Goal: Use online tool/utility: Utilize a website feature to perform a specific function

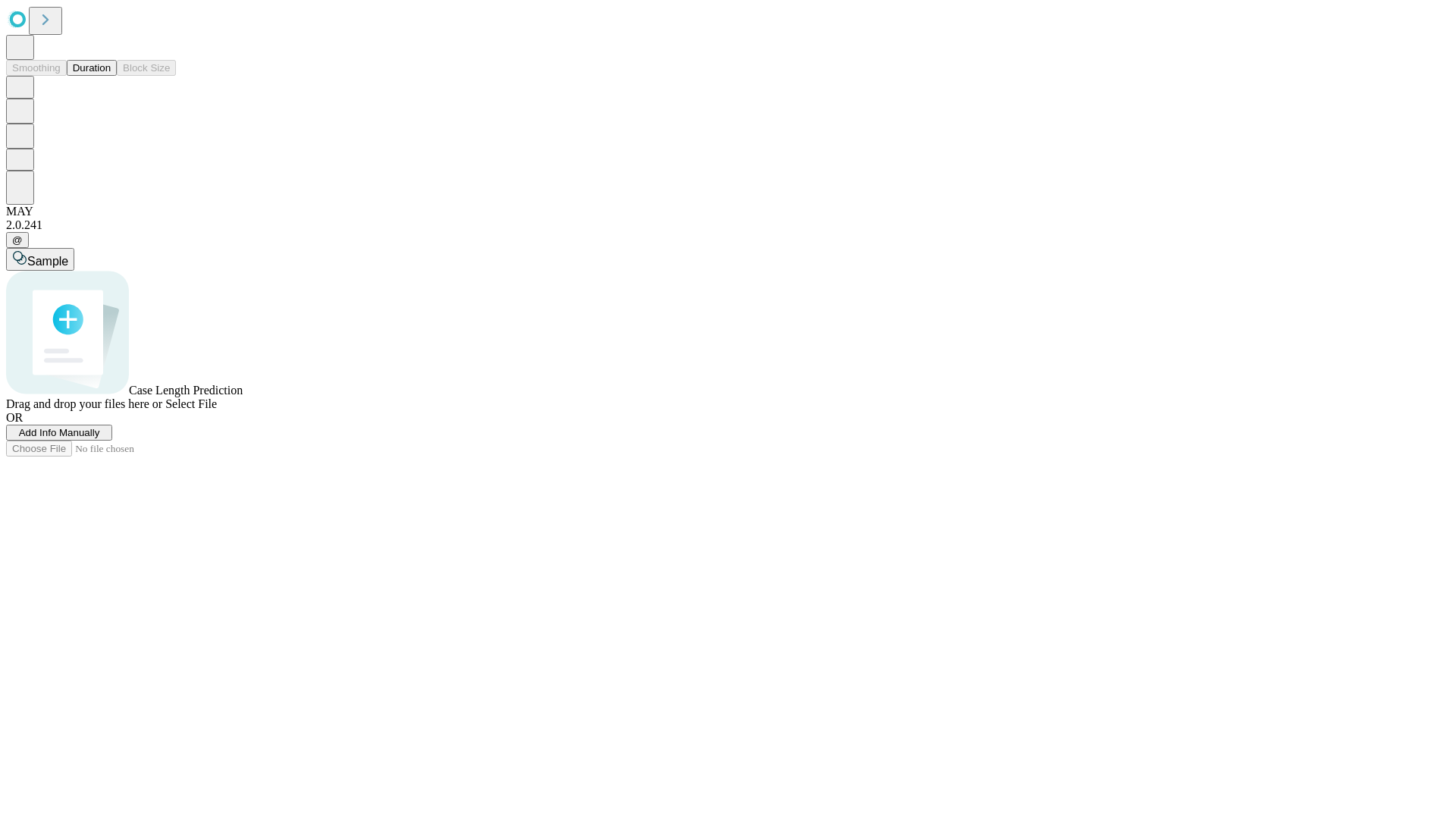
click at [100, 438] on span "Add Info Manually" at bounding box center [59, 433] width 81 height 12
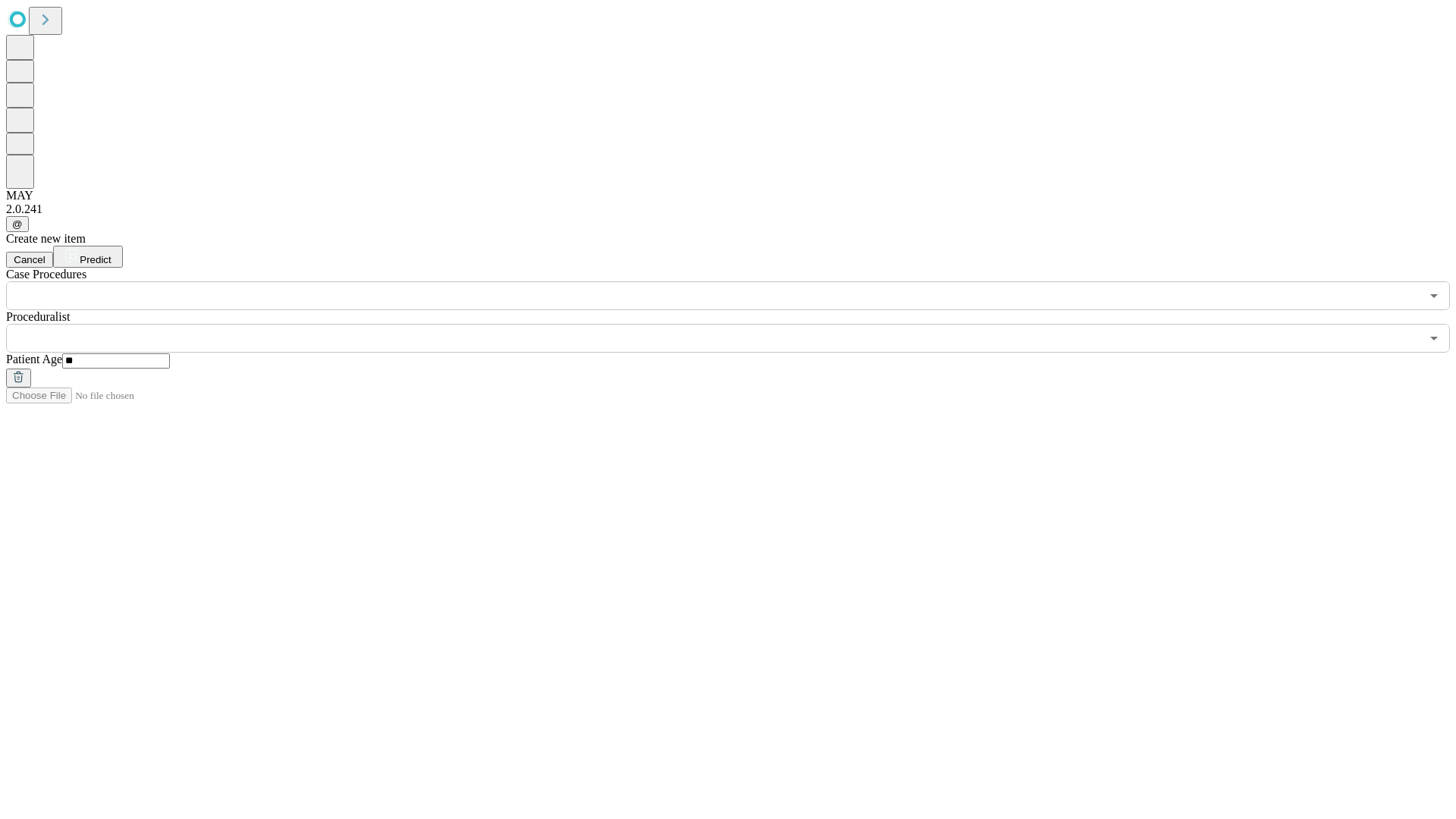
type input "**"
click at [739, 324] on input "text" at bounding box center [713, 338] width 1414 height 28
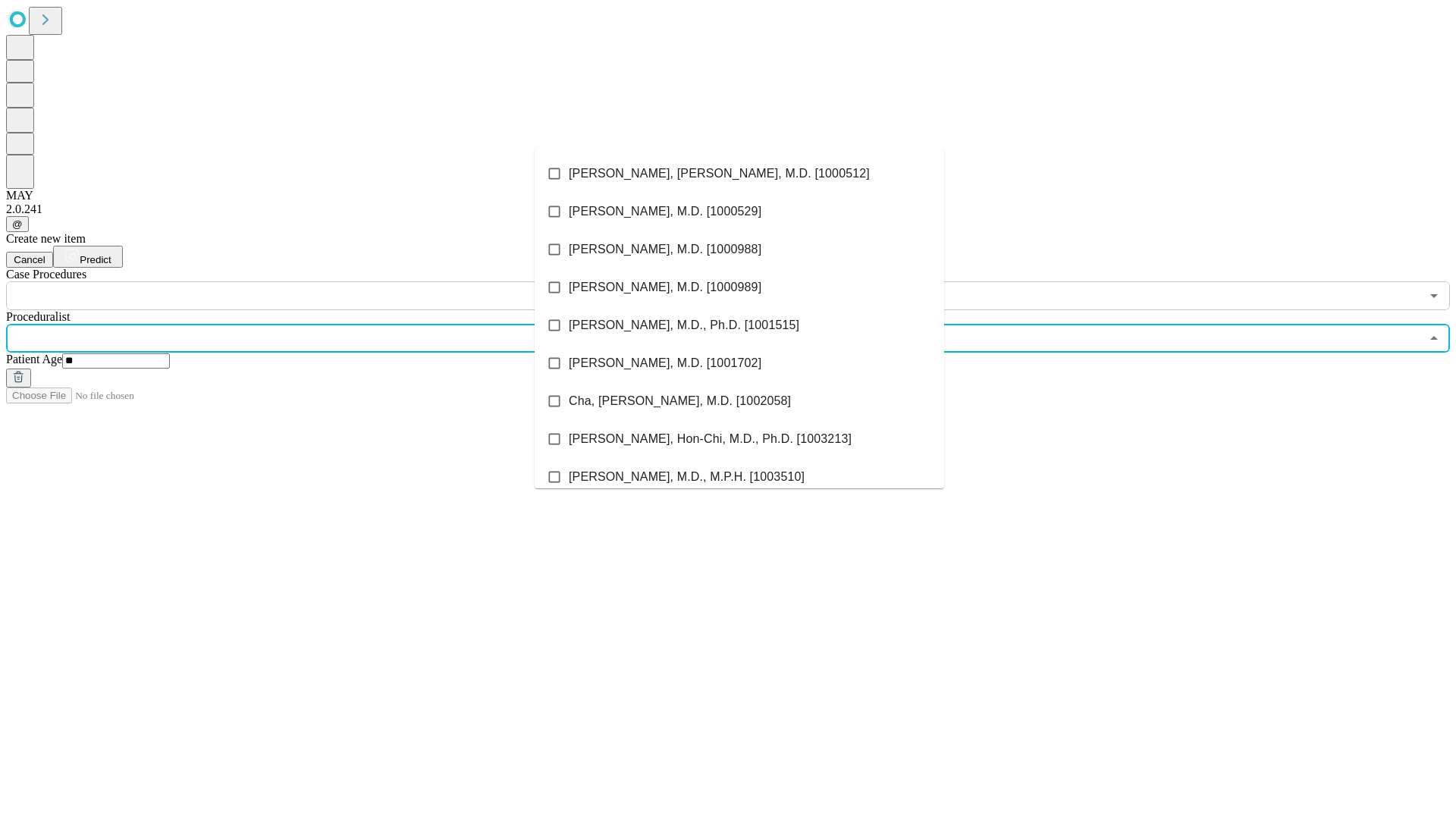
click at [739, 173] on li "[PERSON_NAME], [PERSON_NAME], M.D. [1000512]" at bounding box center [739, 173] width 409 height 38
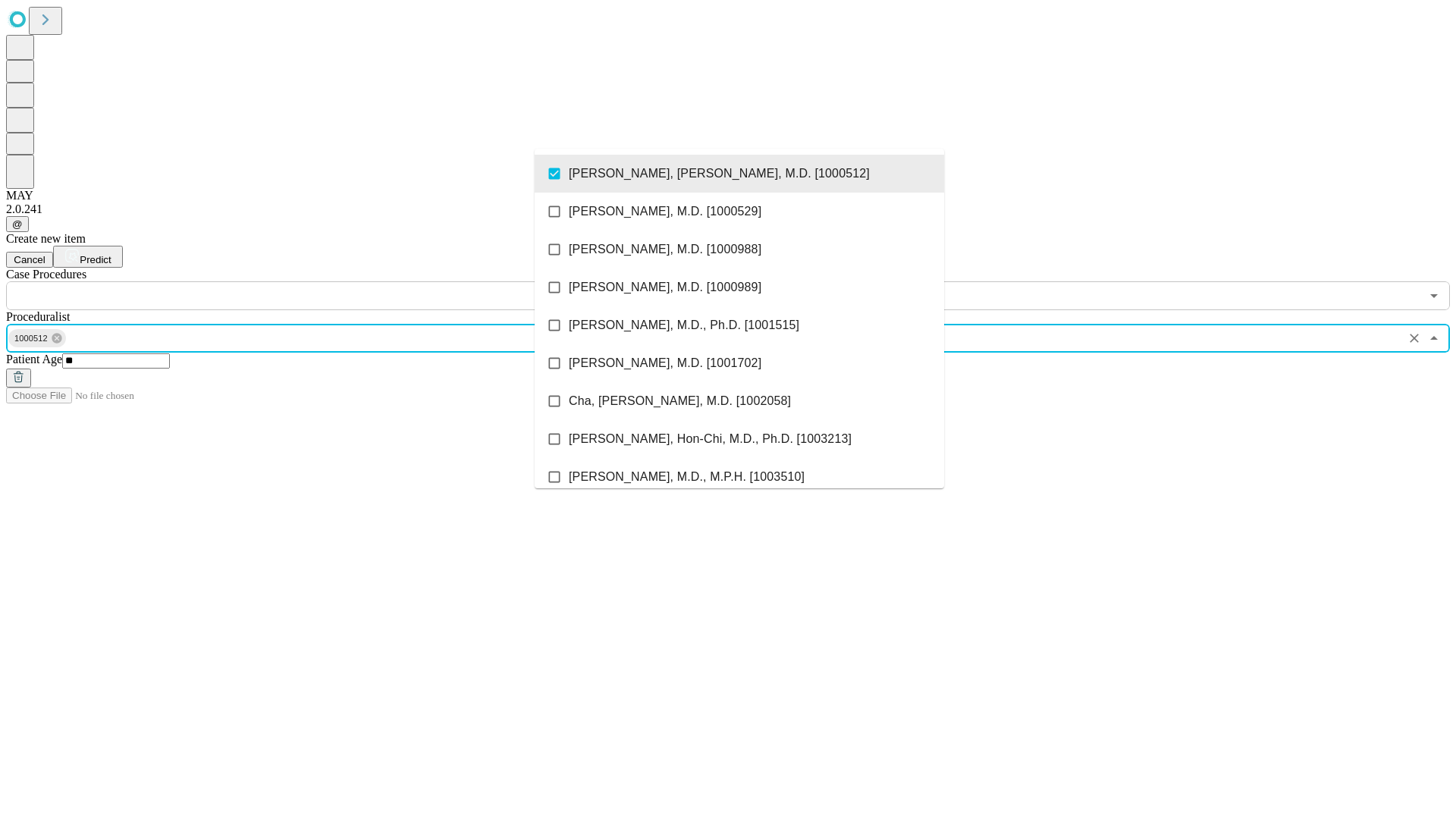
click at [319, 281] on input "text" at bounding box center [713, 295] width 1414 height 28
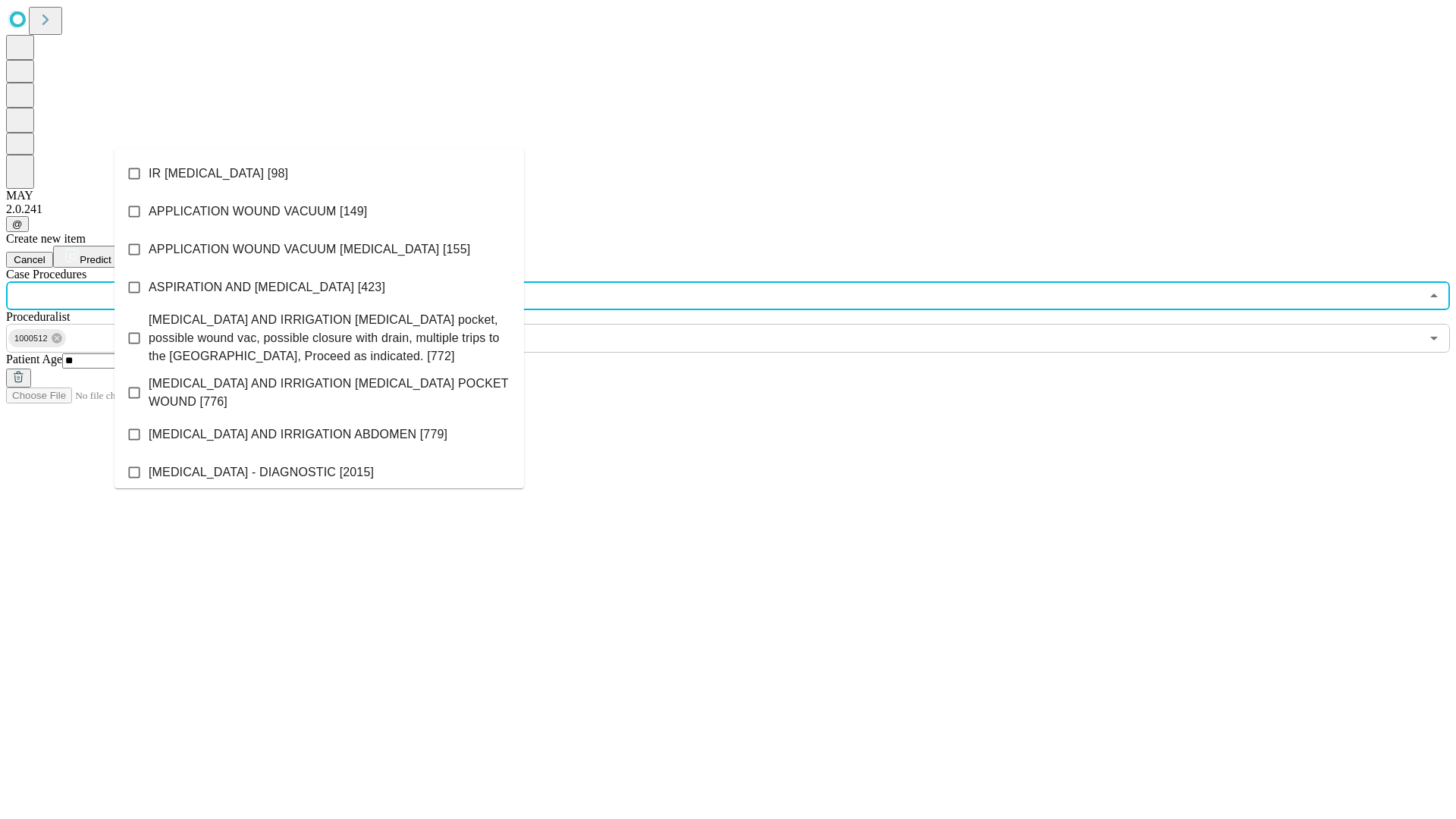
click at [319, 173] on li "IR [MEDICAL_DATA] [98]" at bounding box center [319, 173] width 409 height 38
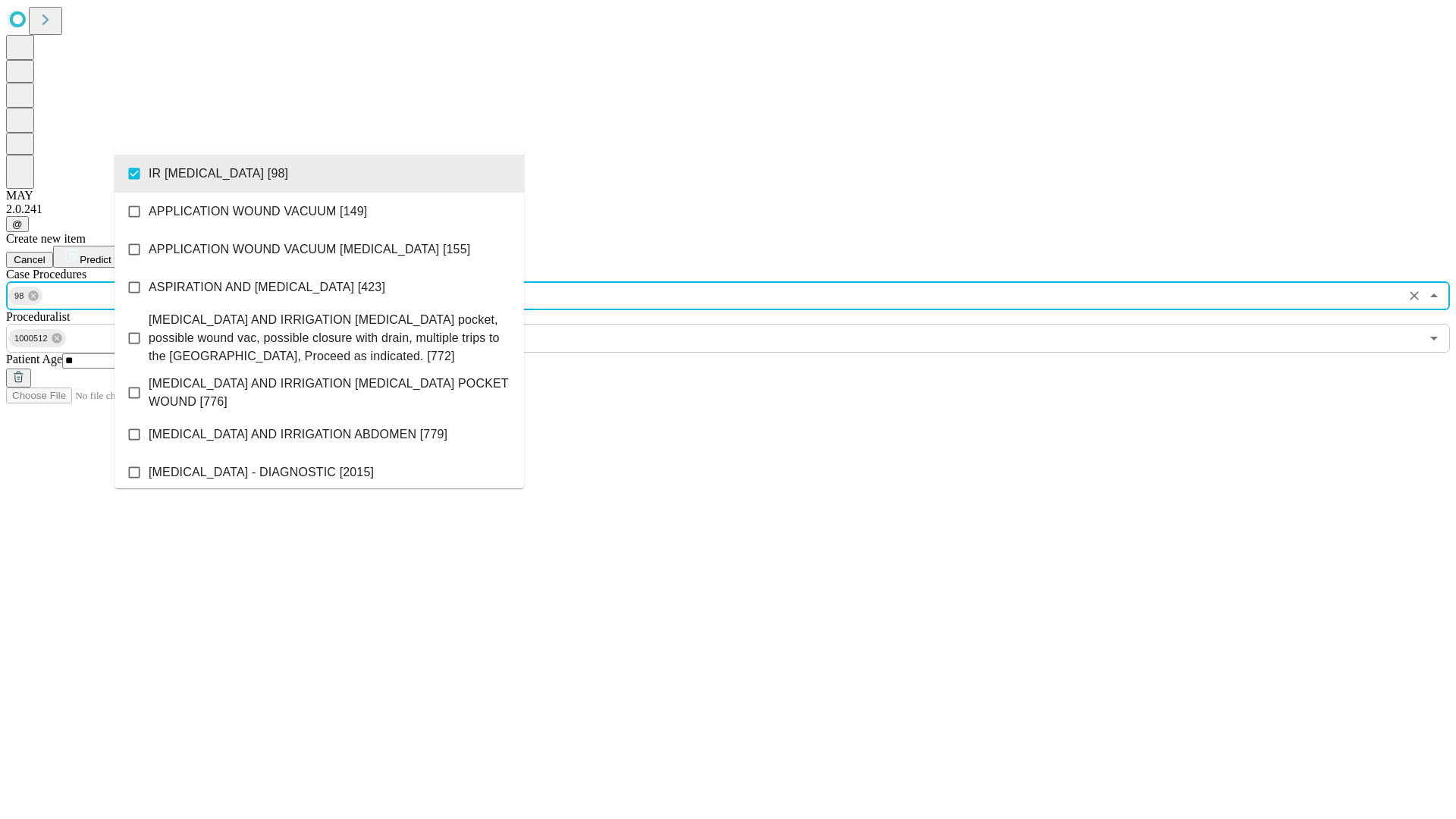
click at [110, 254] on span "Predict" at bounding box center [95, 260] width 31 height 12
